Goal: Task Accomplishment & Management: Use online tool/utility

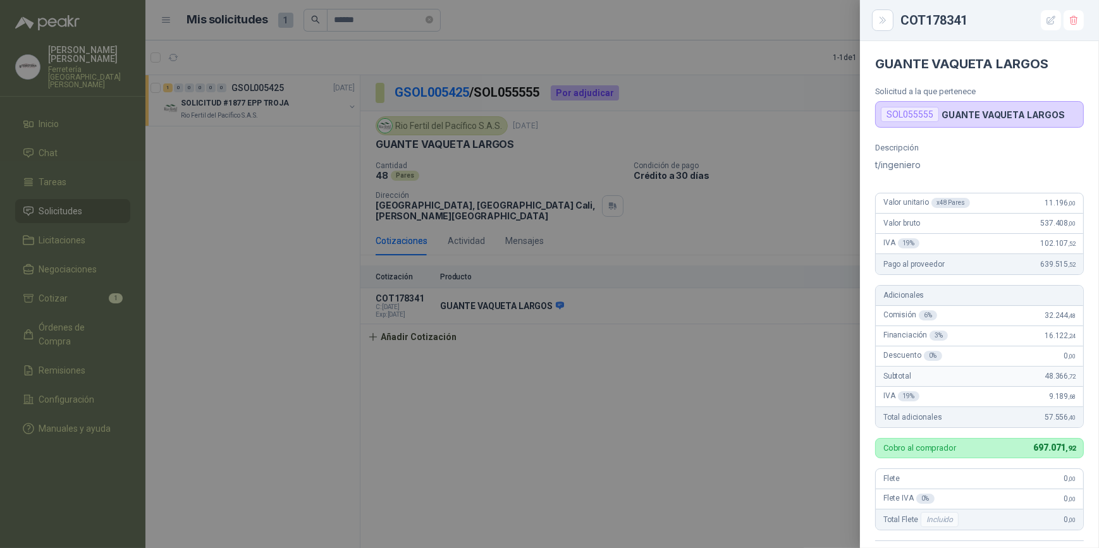
scroll to position [114, 0]
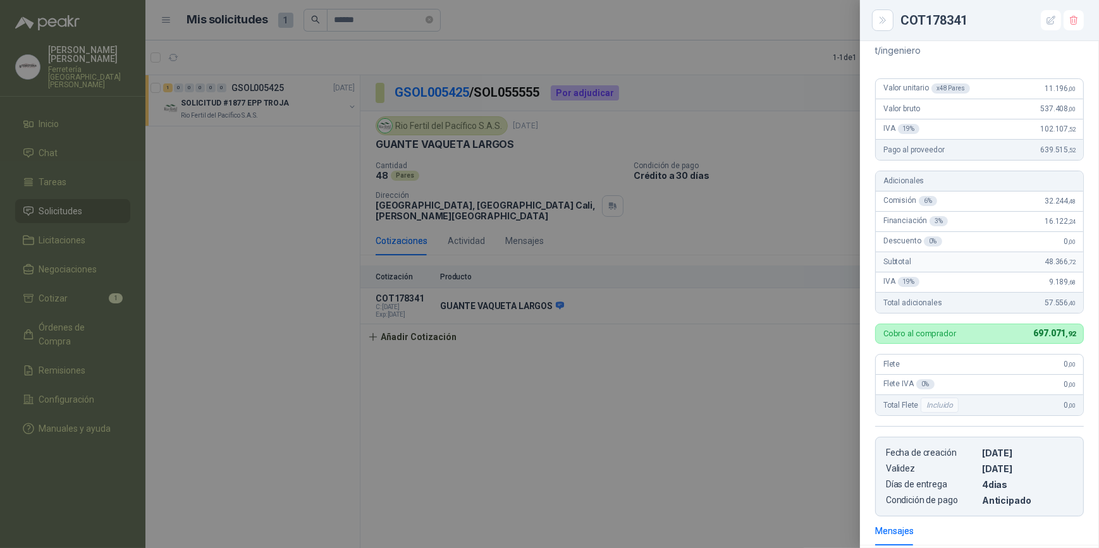
click at [231, 133] on div at bounding box center [549, 274] width 1099 height 548
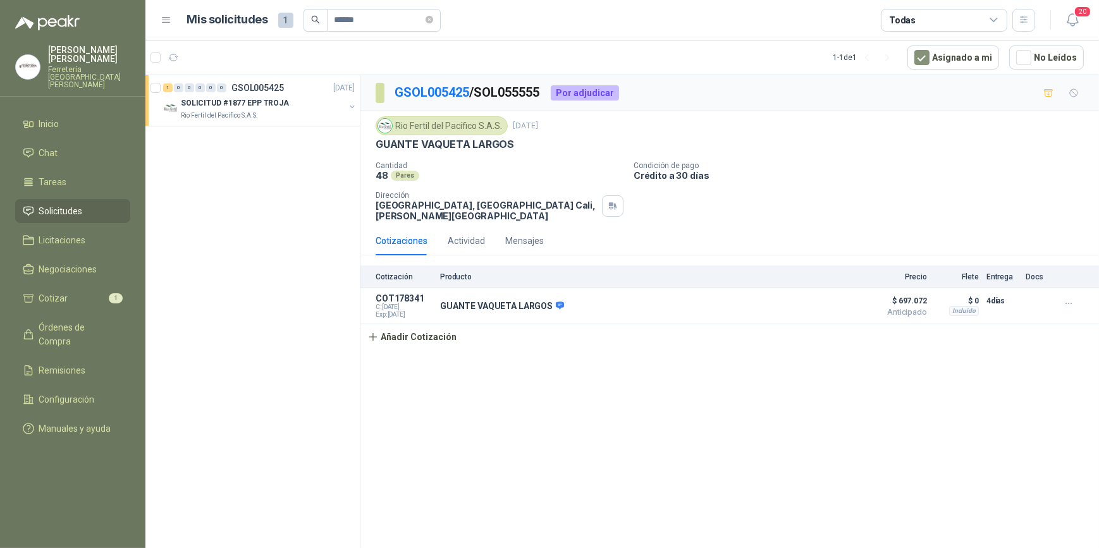
click at [77, 207] on span "Solicitudes" at bounding box center [61, 211] width 44 height 14
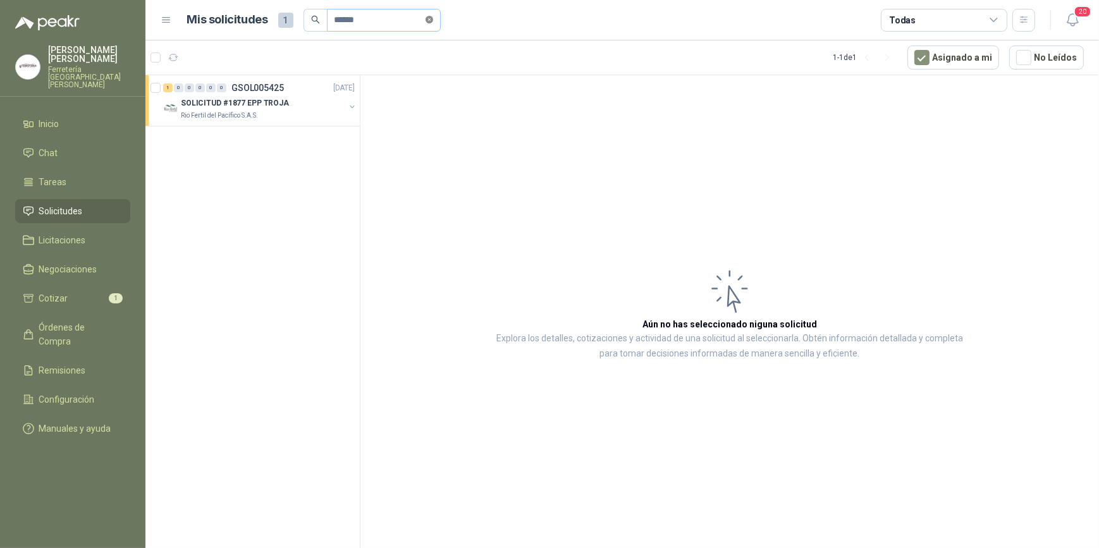
click at [433, 20] on icon "close-circle" at bounding box center [429, 20] width 8 height 8
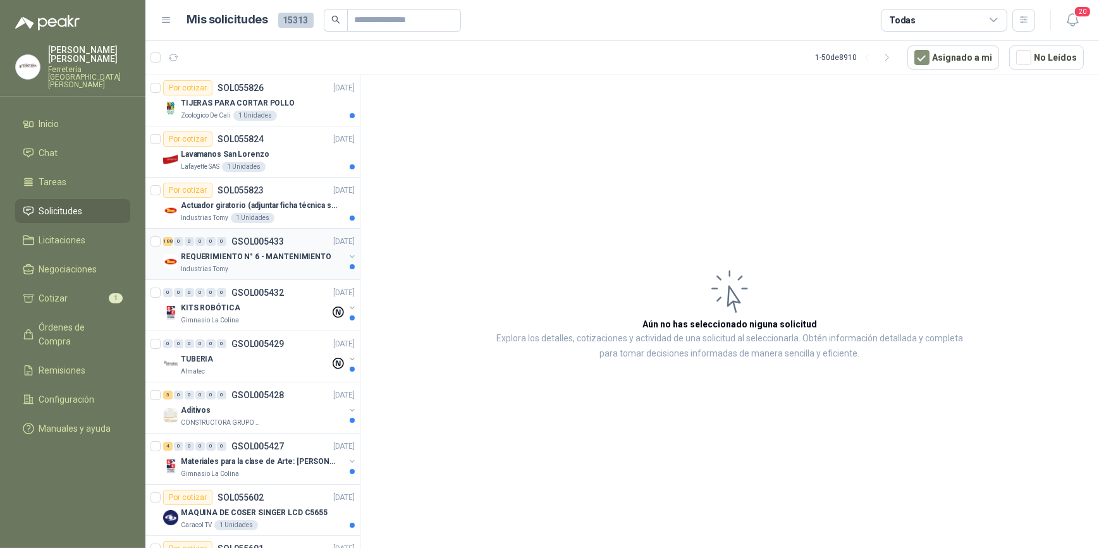
click at [247, 255] on p "REQUERIMIENTO N° 6 - MANTENIMIENTO" at bounding box center [256, 257] width 150 height 12
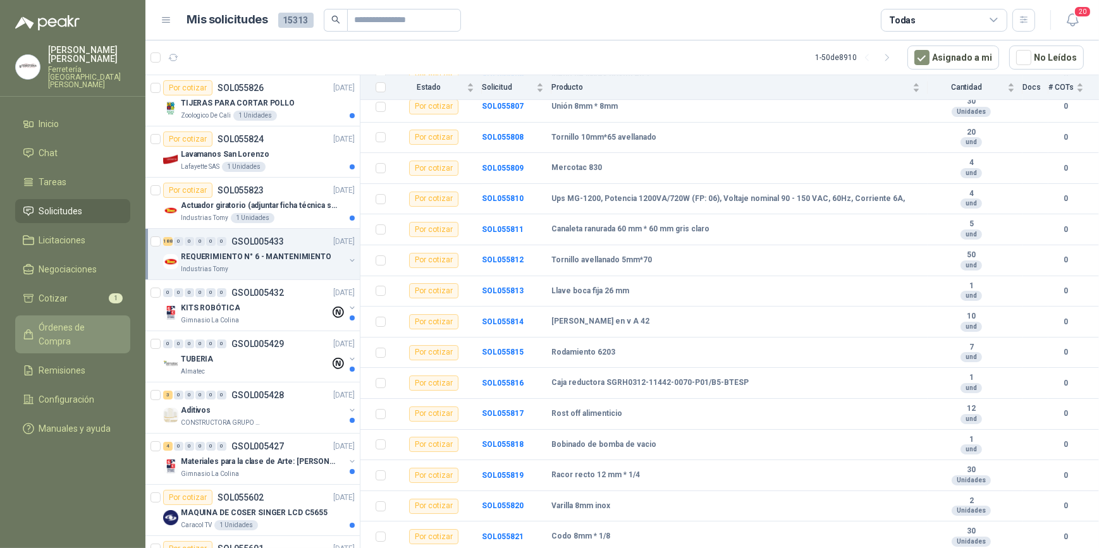
click at [75, 320] on span "Órdenes de Compra" at bounding box center [78, 334] width 79 height 28
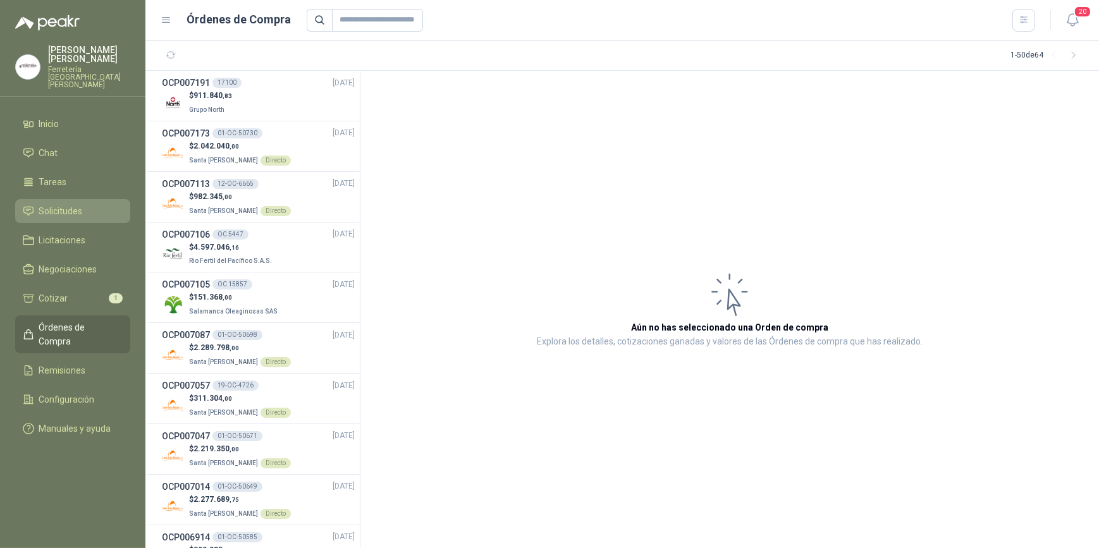
click at [88, 204] on li "Solicitudes" at bounding box center [73, 211] width 100 height 14
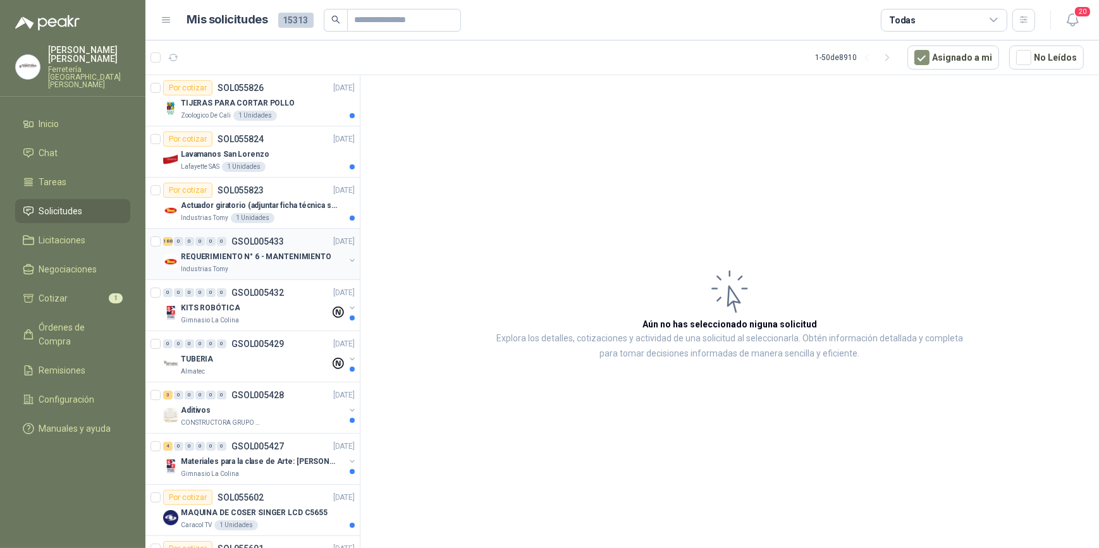
click at [239, 245] on p "GSOL005433" at bounding box center [257, 241] width 52 height 9
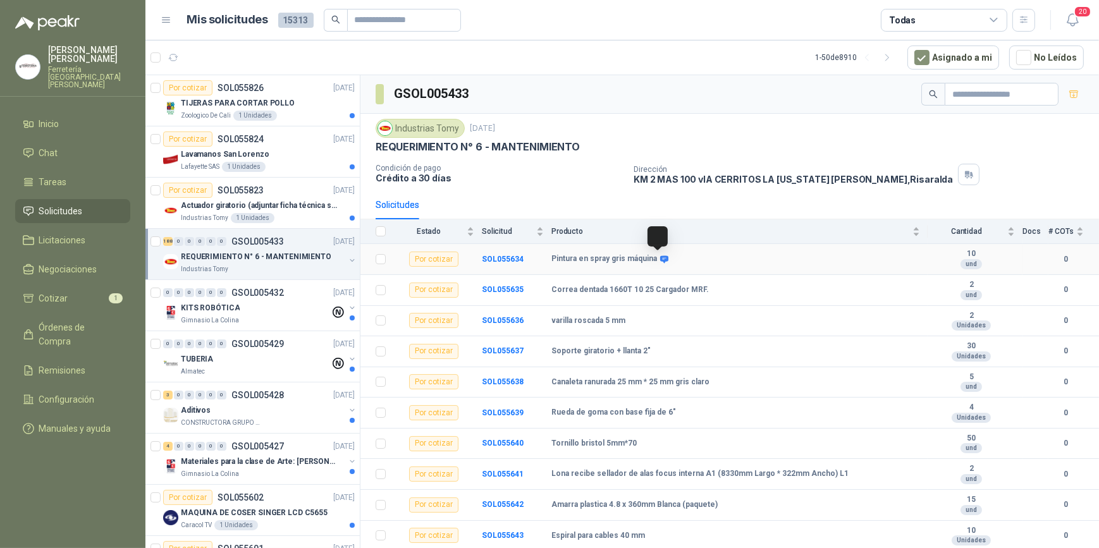
click at [659, 259] on icon at bounding box center [663, 259] width 9 height 9
click at [661, 258] on icon at bounding box center [664, 259] width 8 height 8
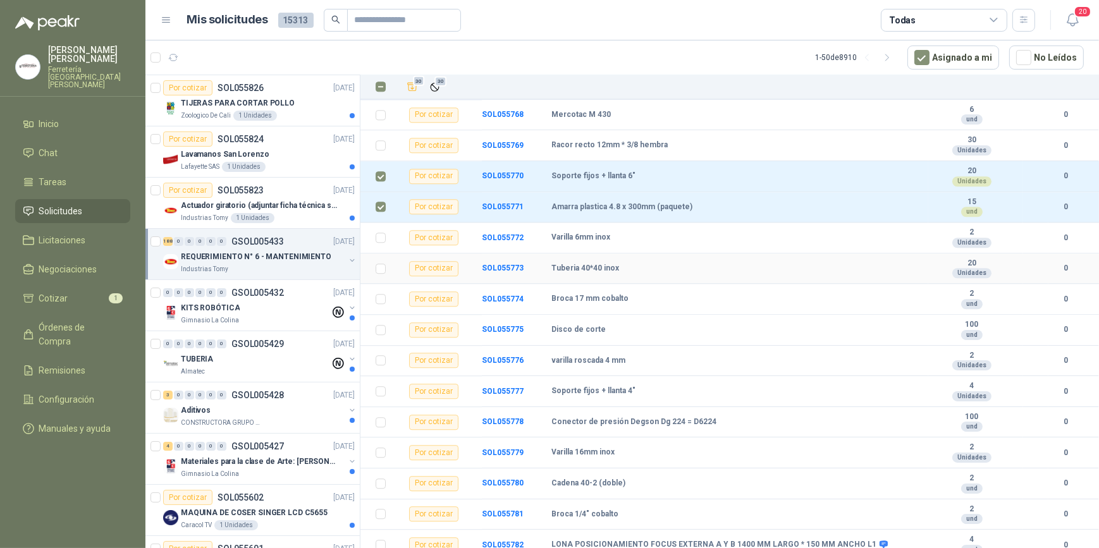
scroll to position [4310, 0]
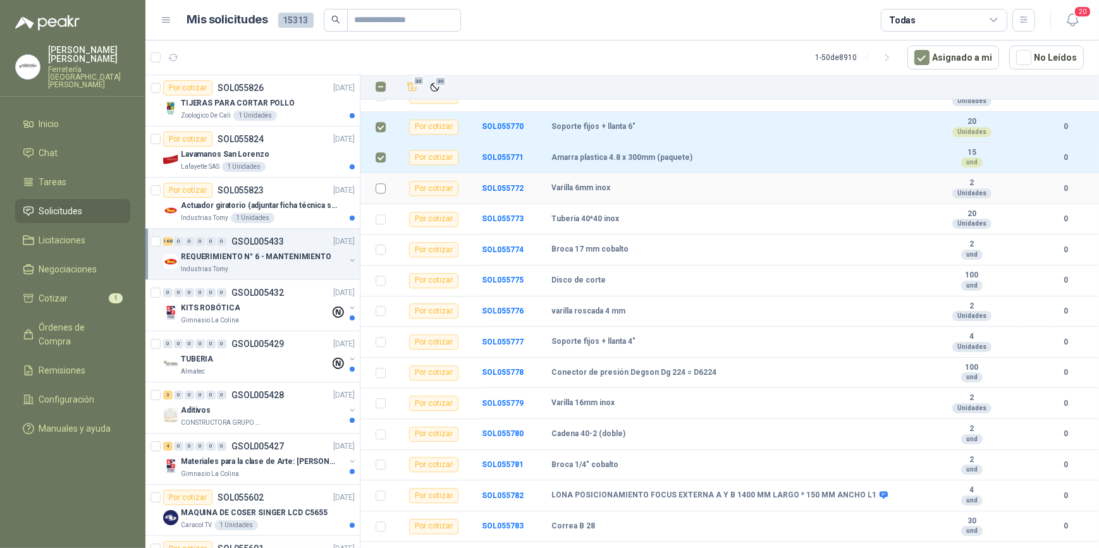
click at [386, 204] on td at bounding box center [376, 188] width 33 height 31
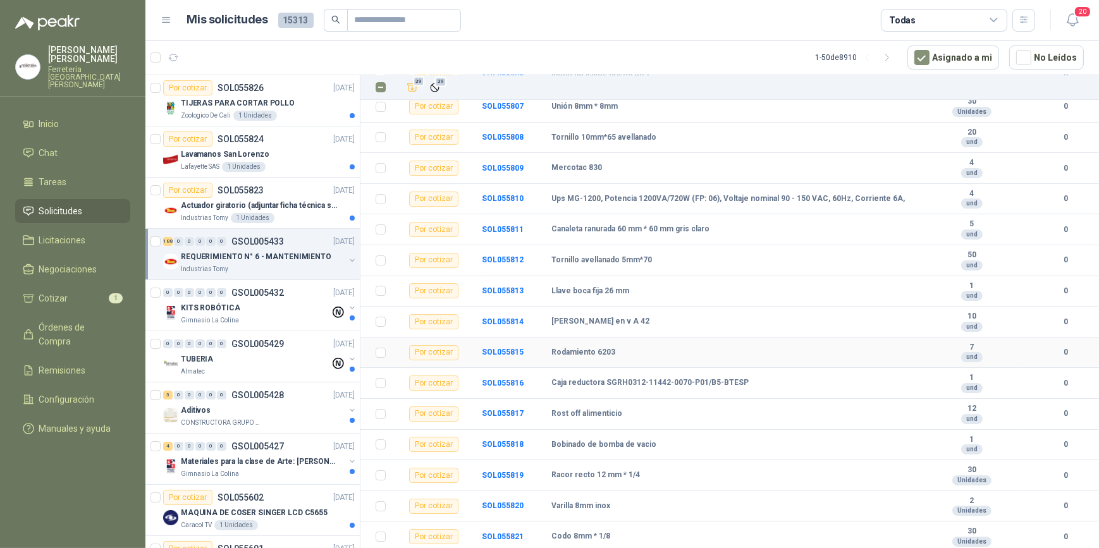
scroll to position [5530, 0]
click at [408, 88] on icon "Añadir" at bounding box center [412, 87] width 9 height 8
click at [58, 291] on span "Cotizar" at bounding box center [53, 298] width 29 height 14
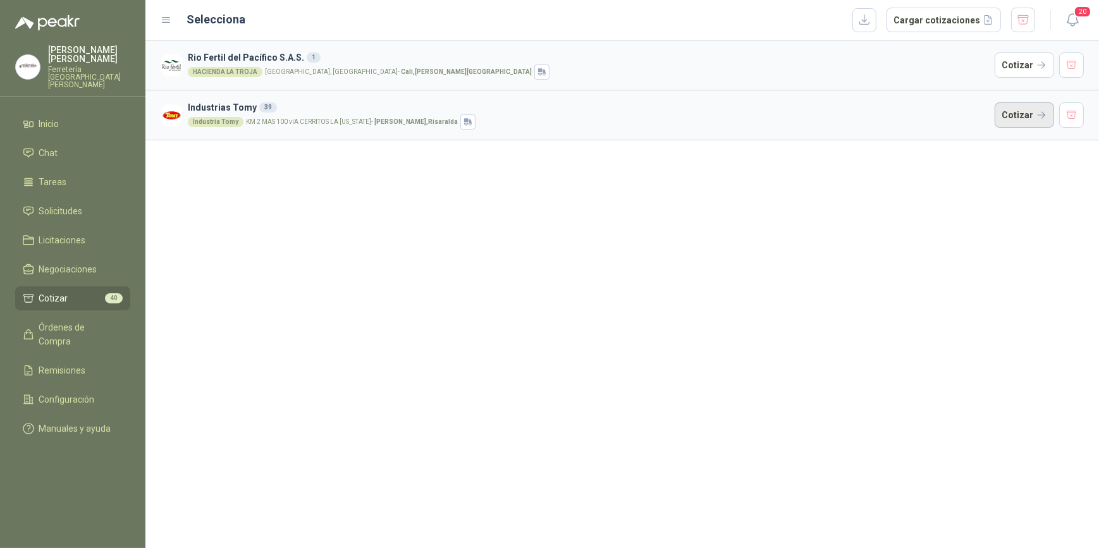
click at [1016, 115] on button "Cotizar" at bounding box center [1023, 114] width 59 height 25
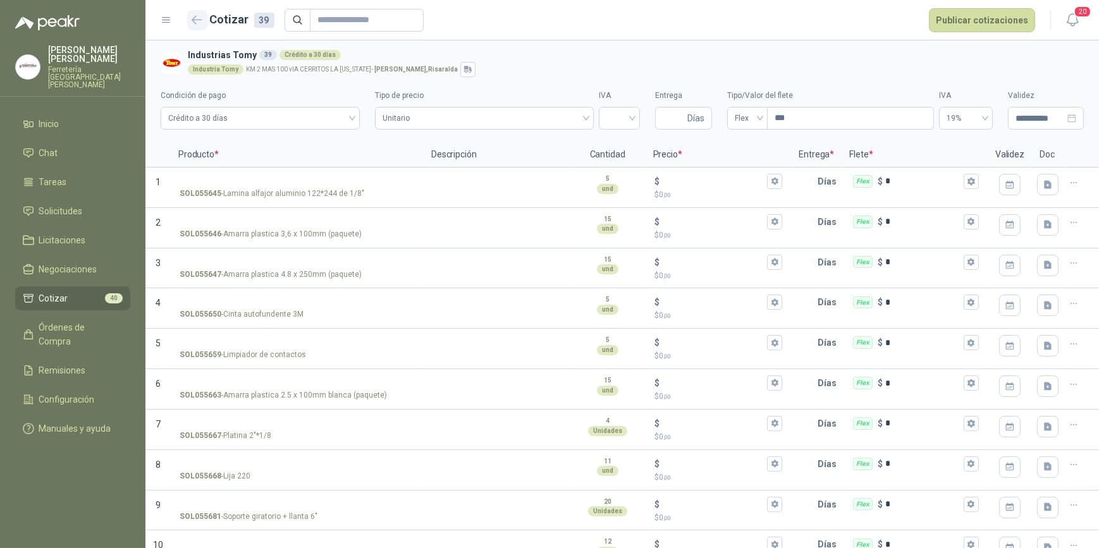
click at [194, 19] on icon "button" at bounding box center [197, 19] width 11 height 9
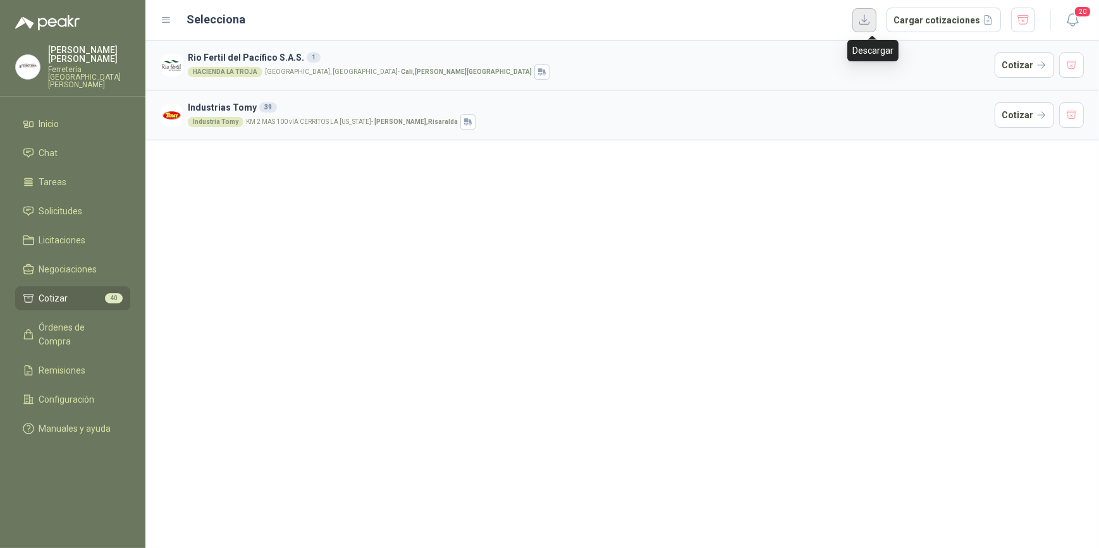
click at [869, 24] on button "button" at bounding box center [864, 20] width 24 height 24
